Goal: Find specific page/section: Find specific page/section

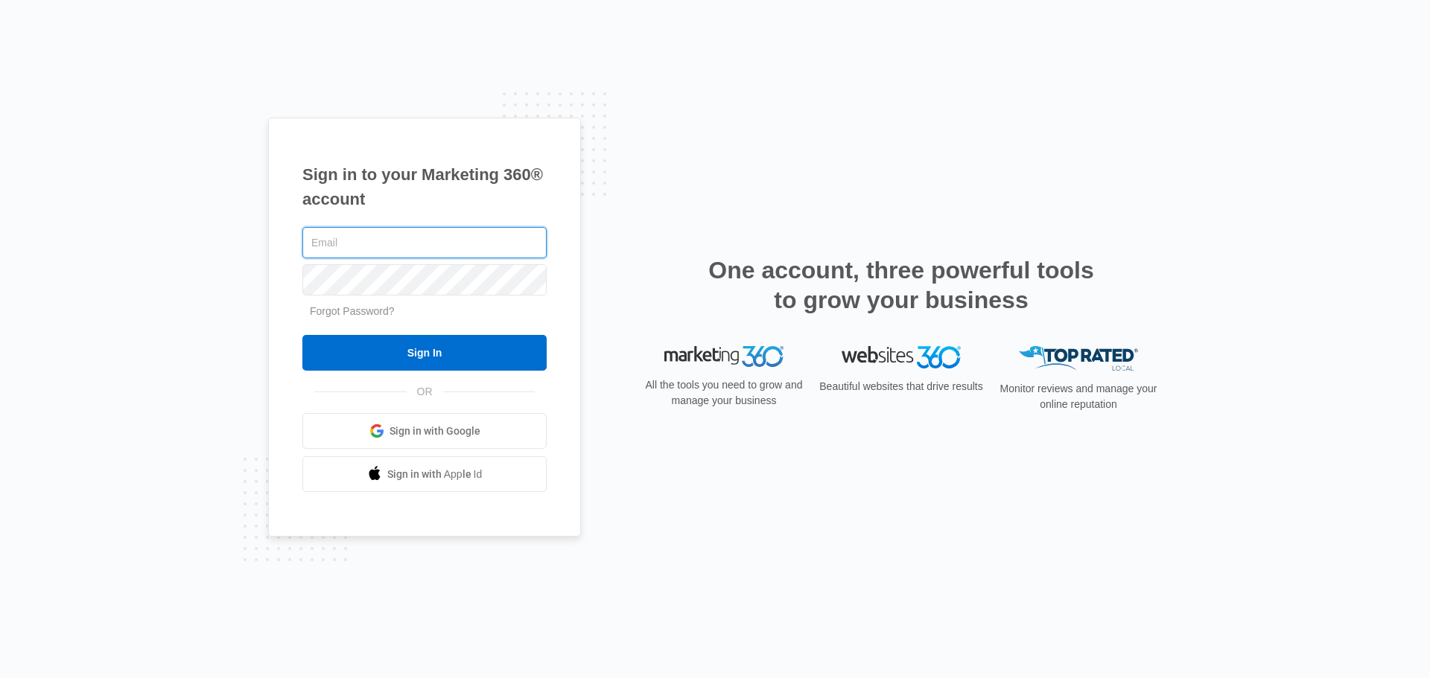
type input "[EMAIL_ADDRESS][DOMAIN_NAME]"
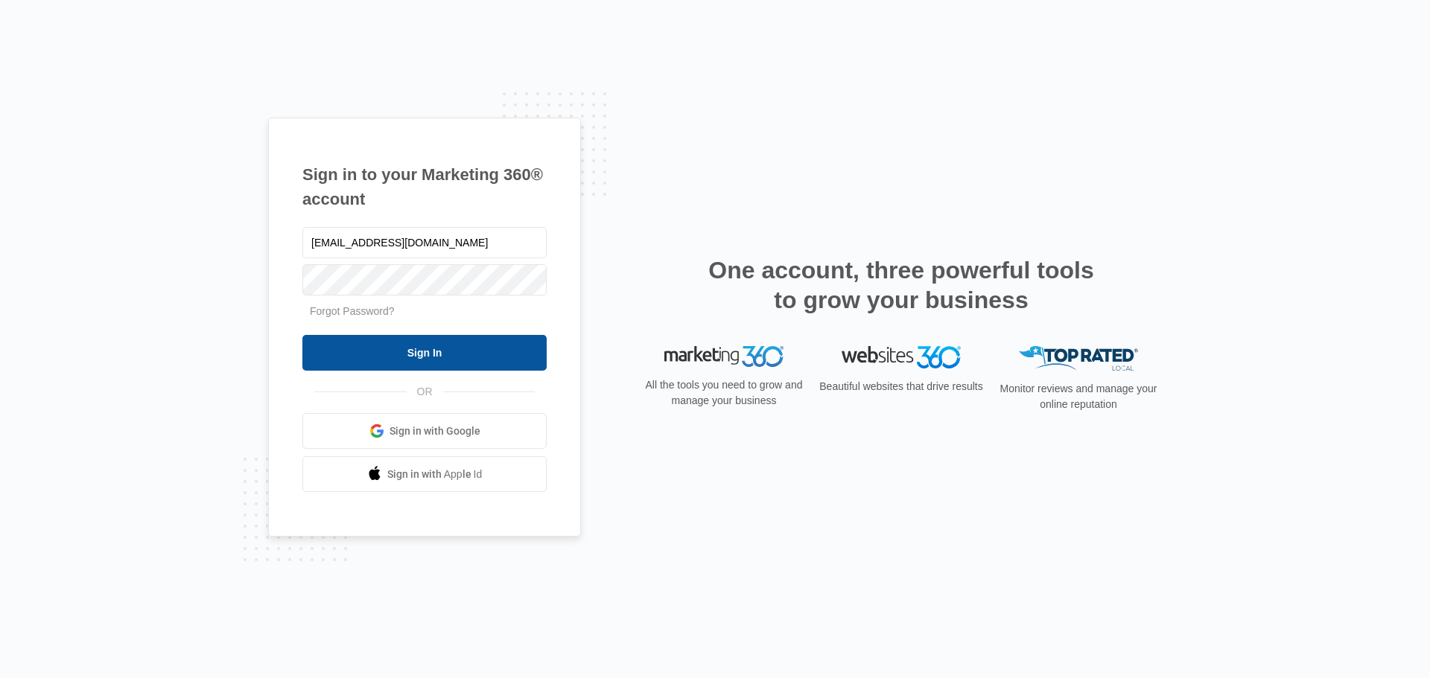
click at [421, 359] on input "Sign In" at bounding box center [424, 353] width 244 height 36
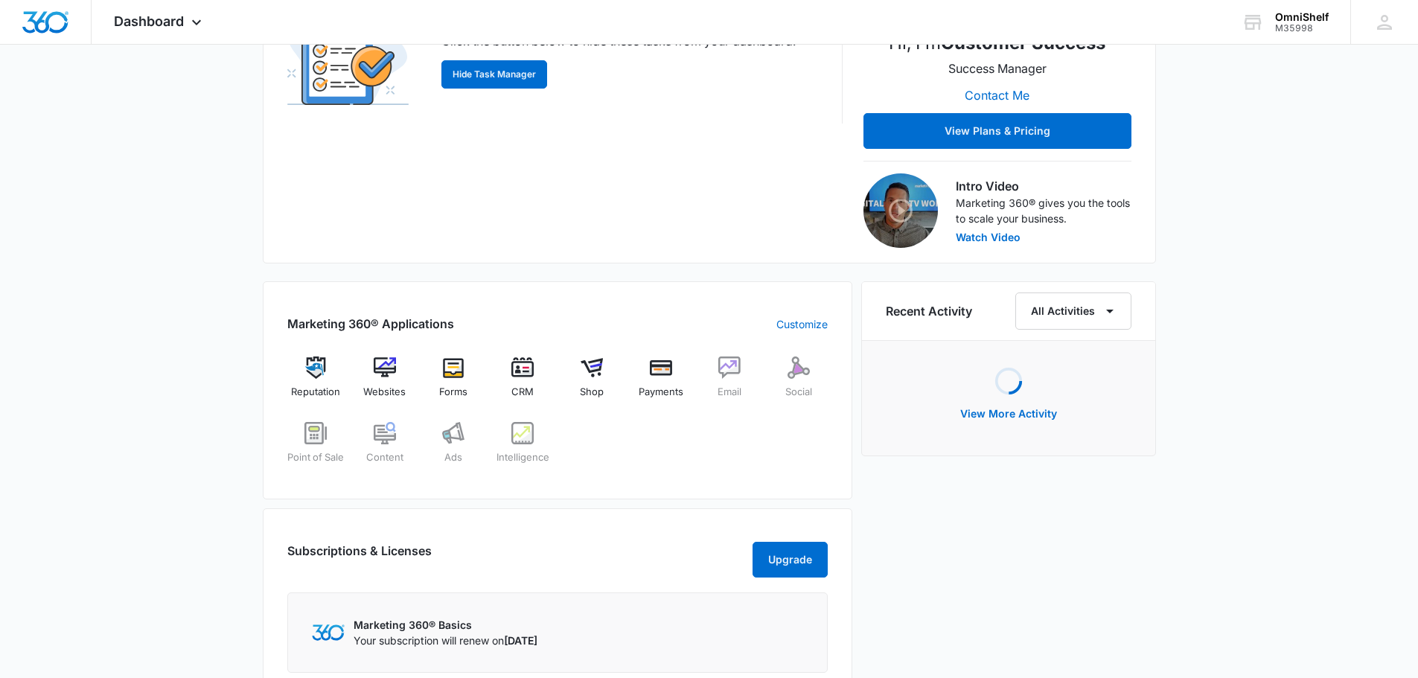
scroll to position [372, 0]
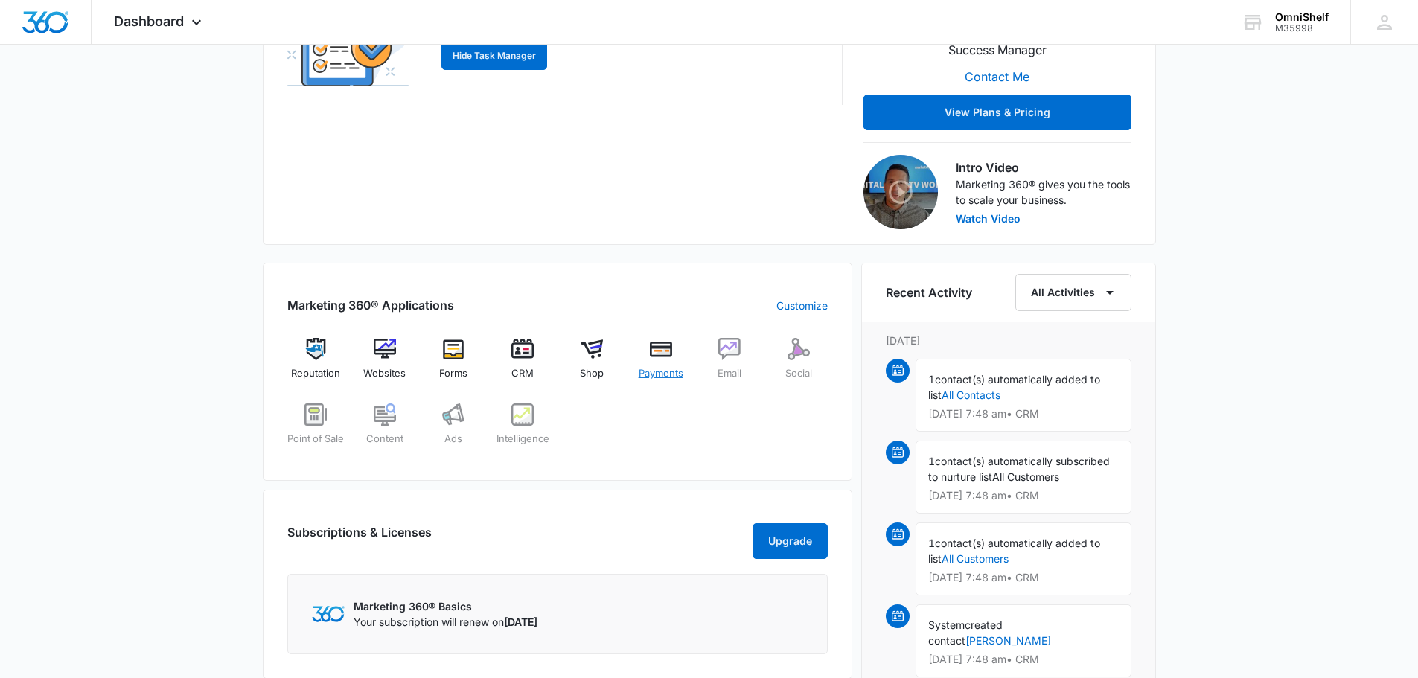
click at [646, 375] on span "Payments" at bounding box center [661, 373] width 45 height 15
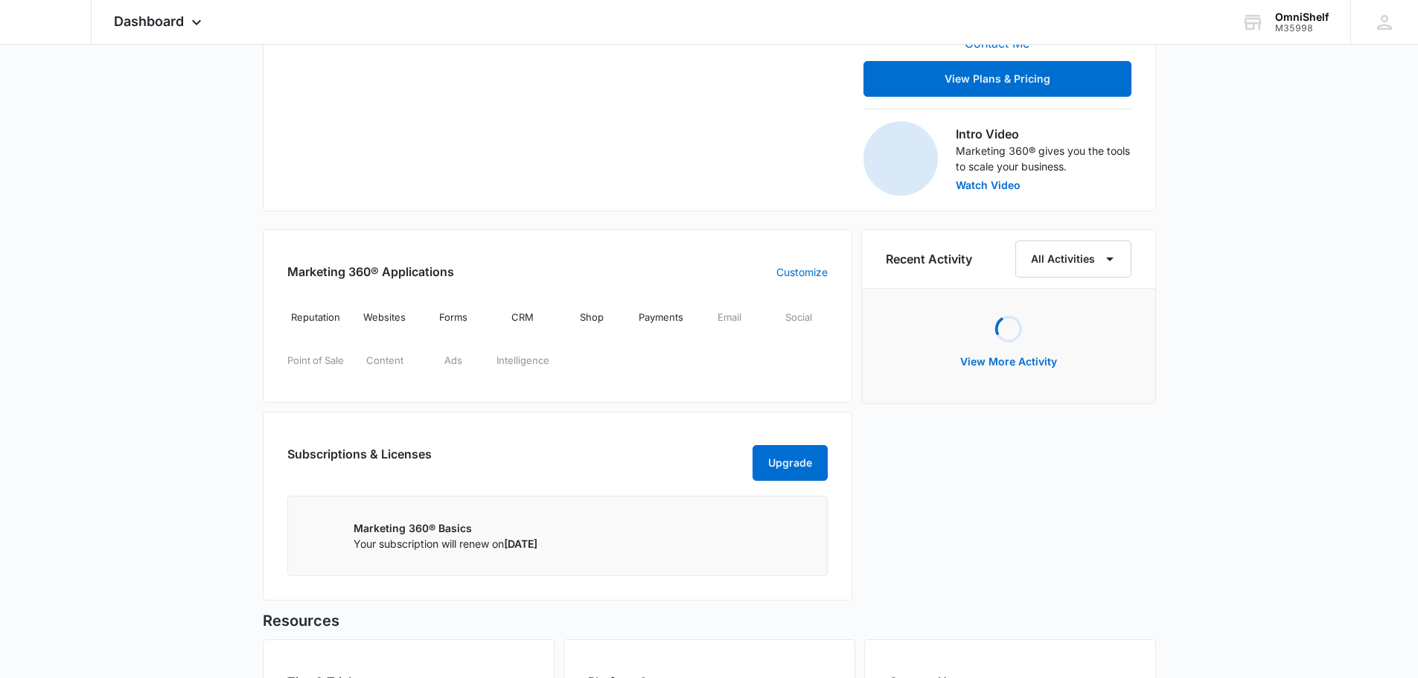
scroll to position [447, 0]
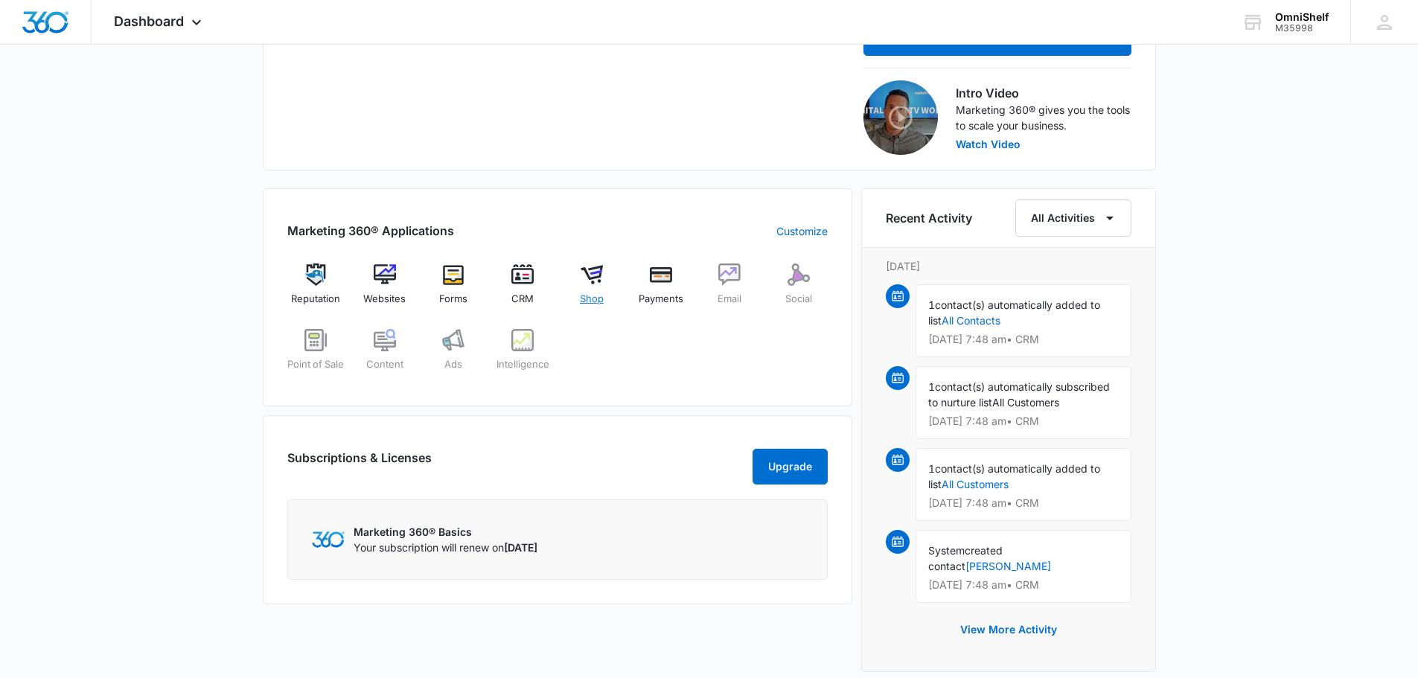
click at [591, 296] on span "Shop" at bounding box center [592, 299] width 24 height 15
